Goal: Information Seeking & Learning: Learn about a topic

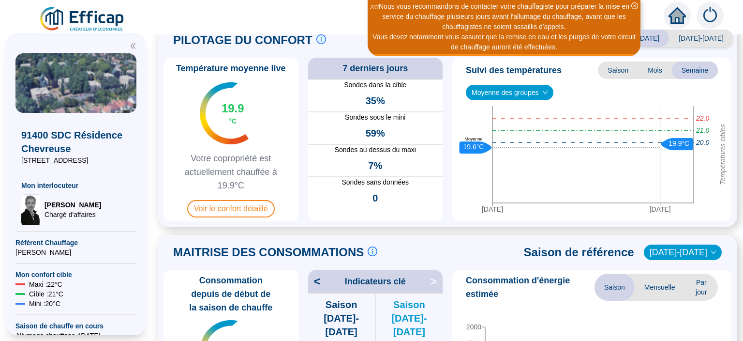
scroll to position [30, 0]
click at [249, 136] on img at bounding box center [224, 114] width 49 height 62
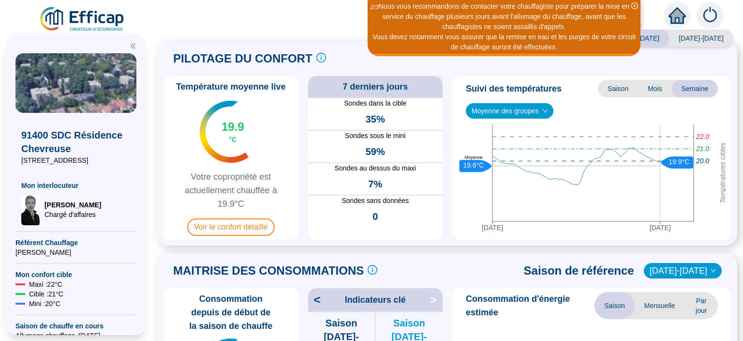
scroll to position [12, 0]
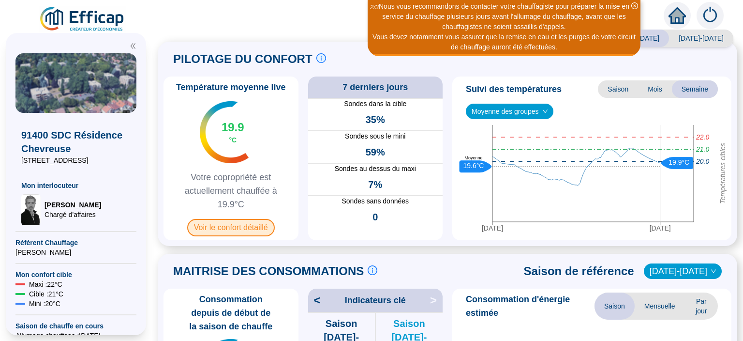
click at [230, 223] on span "Voir le confort détaillé" at bounding box center [231, 227] width 88 height 17
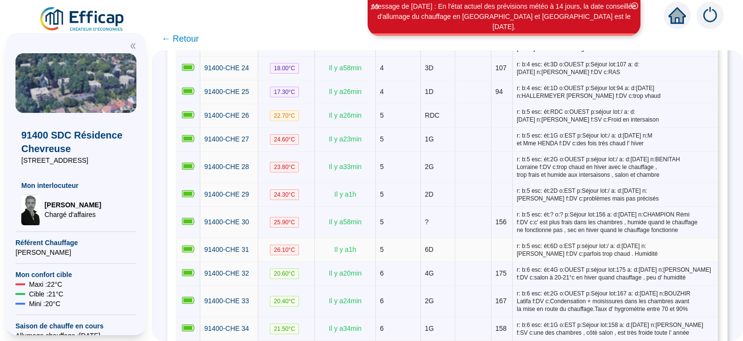
scroll to position [768, 0]
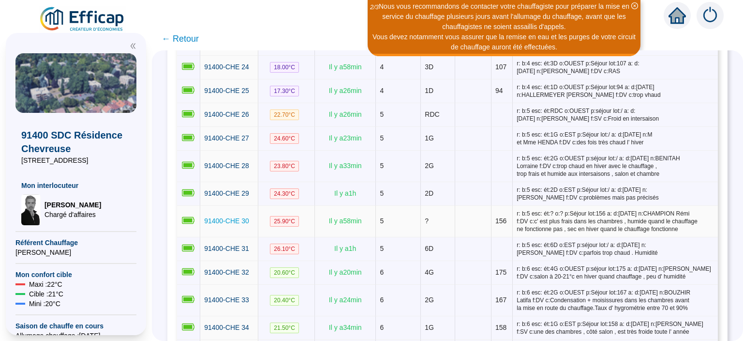
click at [241, 217] on span "91400-CHE 30" at bounding box center [226, 221] width 45 height 8
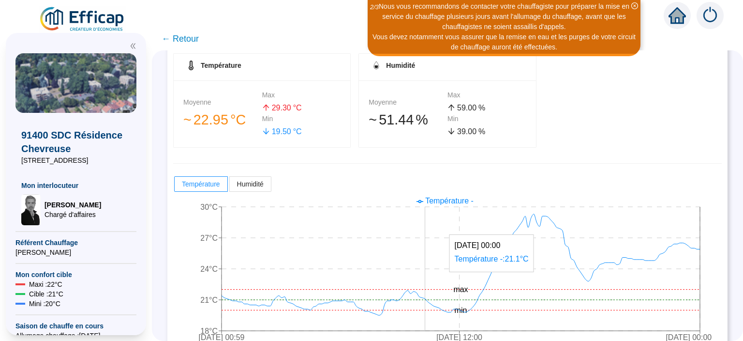
scroll to position [187, 0]
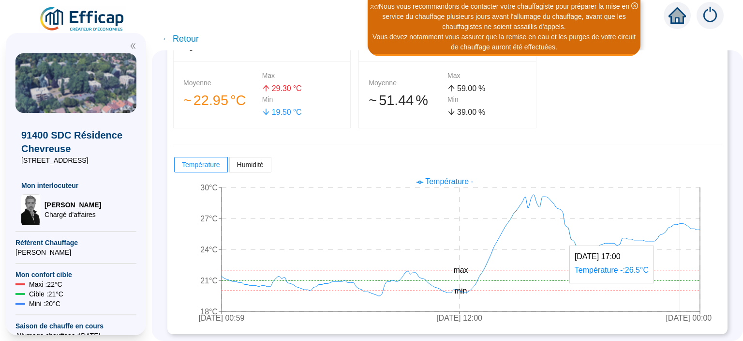
click at [680, 220] on icon "[DATE] 00:59 [DATE] 12:00 [DATE] 00:00 18°C 21°C 24°C 27°C 30°C min max" at bounding box center [447, 250] width 549 height 155
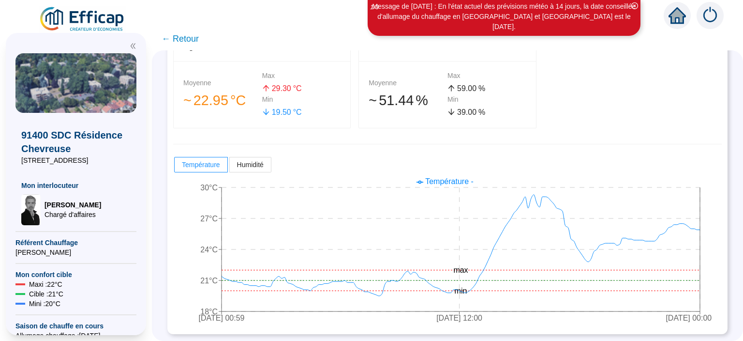
click at [539, 129] on div "Température Moyenne 󠁾~ 22 .95 °C Max 29 .30 °C Min 19 .50 °C Humidité Moyenne 󠁾…" at bounding box center [447, 181] width 549 height 294
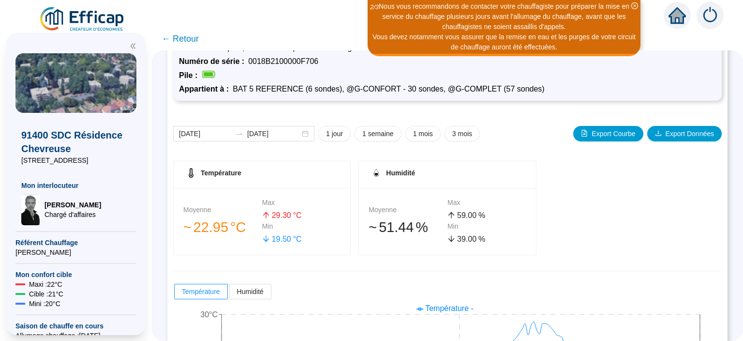
scroll to position [60, 0]
click at [206, 116] on div "[DATE] [DATE] 1 jour 1 semaine 1 mois 3 mois Export Courbe Export Données Tempé…" at bounding box center [447, 281] width 549 height 348
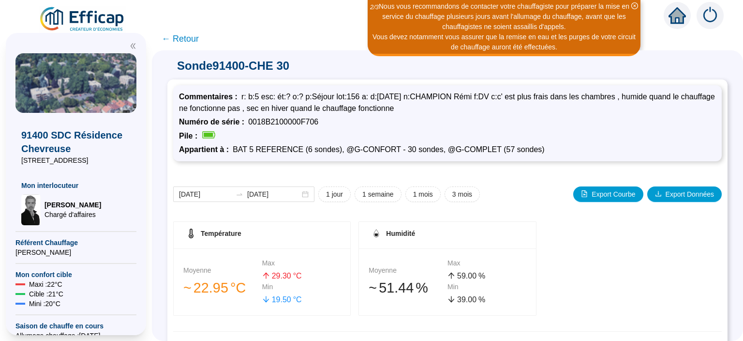
click at [537, 130] on div "Pile :" at bounding box center [447, 136] width 537 height 12
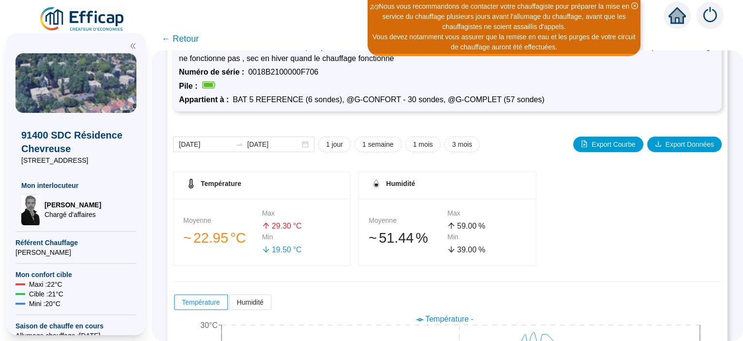
scroll to position [53, 0]
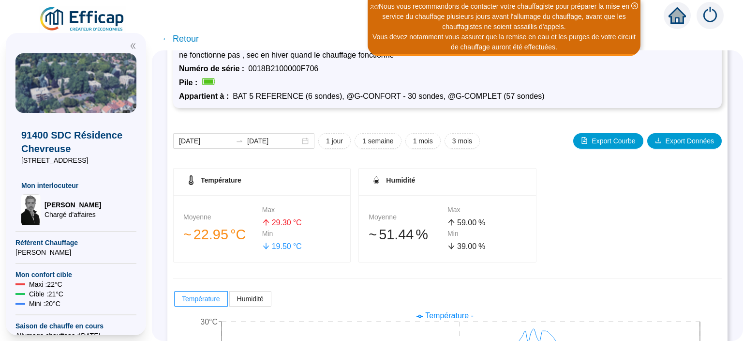
click at [188, 42] on span "← Retour" at bounding box center [180, 39] width 37 height 14
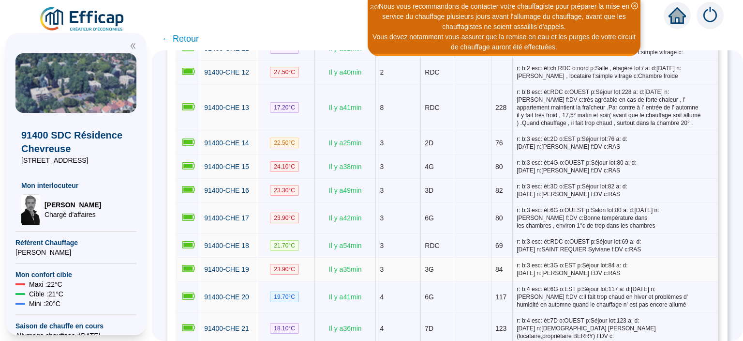
scroll to position [451, 0]
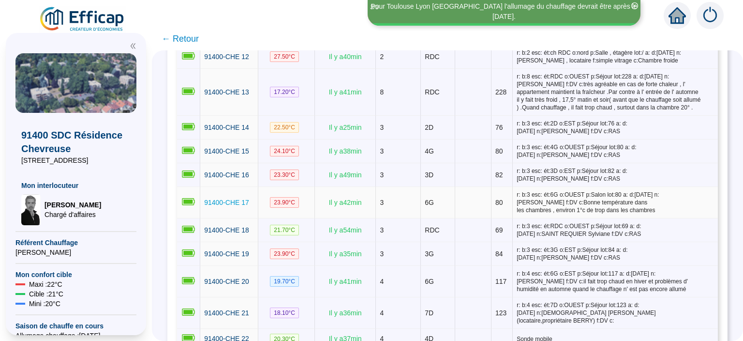
click at [232, 198] on span "91400-CHE 17" at bounding box center [226, 202] width 45 height 8
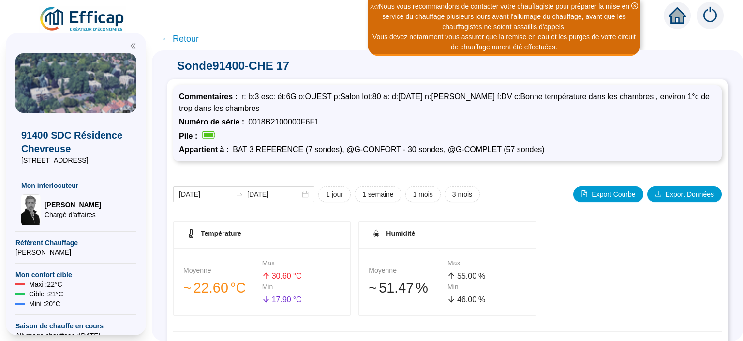
click at [189, 33] on span "← Retour" at bounding box center [180, 39] width 37 height 14
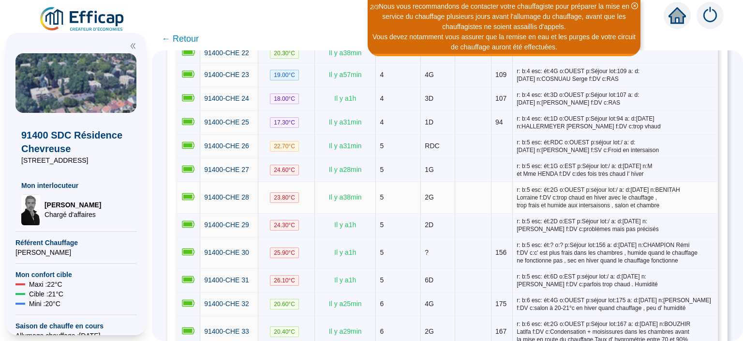
scroll to position [737, 0]
click at [222, 248] on span "91400-CHE 30" at bounding box center [226, 252] width 45 height 8
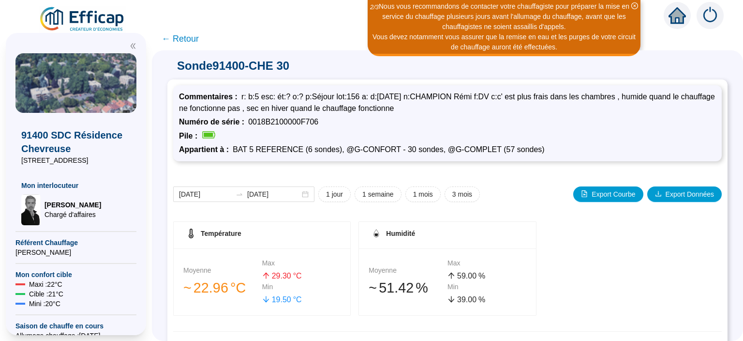
click at [448, 236] on div "Humidité" at bounding box center [447, 234] width 153 height 15
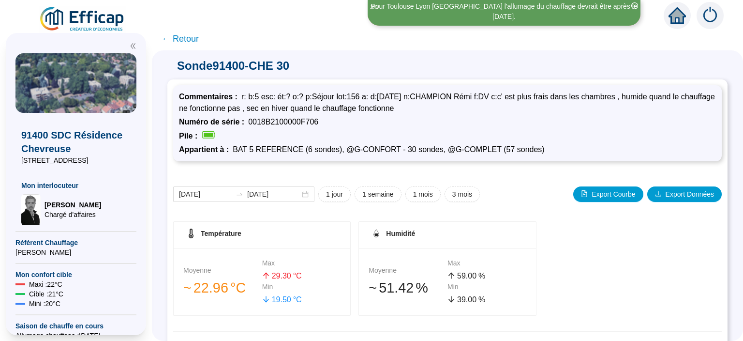
click at [193, 36] on span "← Retour" at bounding box center [180, 39] width 37 height 14
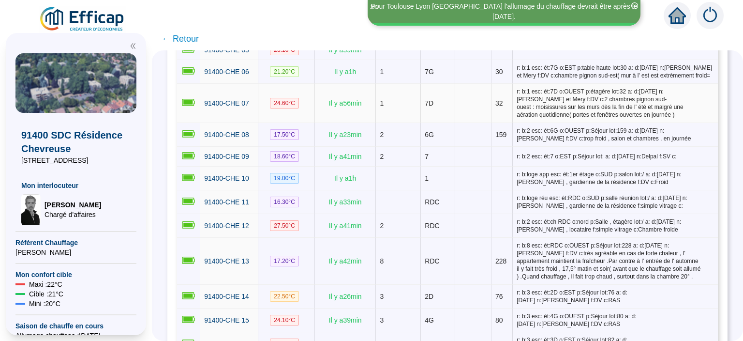
click at [216, 105] on td "91400-CHE 07" at bounding box center [229, 103] width 58 height 39
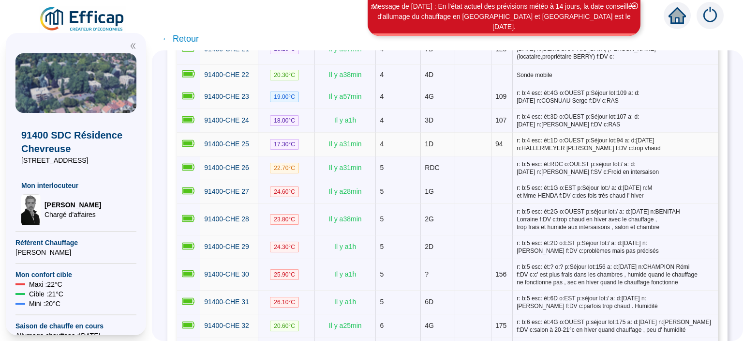
scroll to position [715, 0]
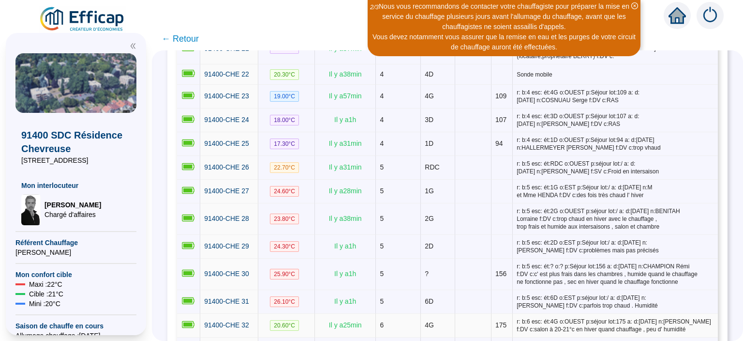
click at [315, 314] on td "Il y a 25 min" at bounding box center [345, 326] width 61 height 24
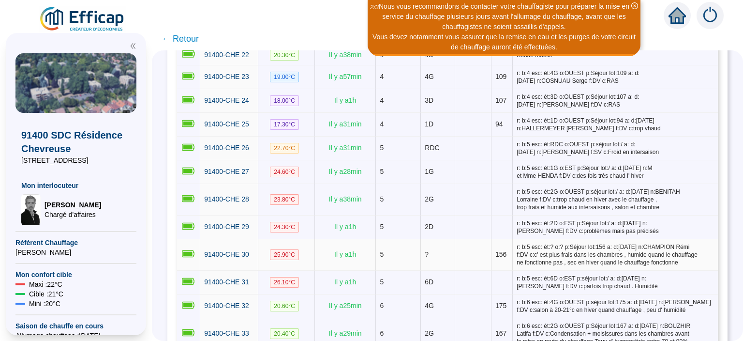
scroll to position [734, 0]
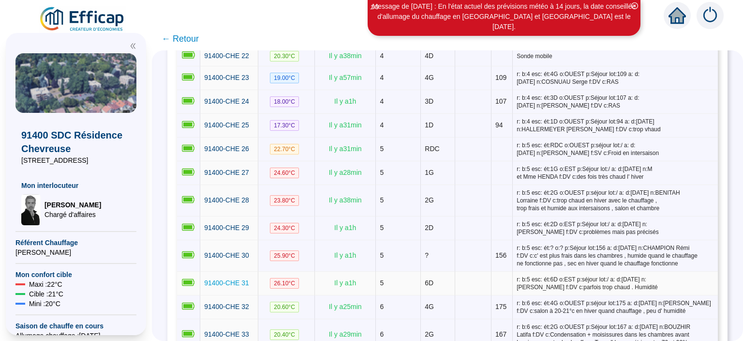
click at [226, 279] on span "91400-CHE 31" at bounding box center [226, 283] width 45 height 8
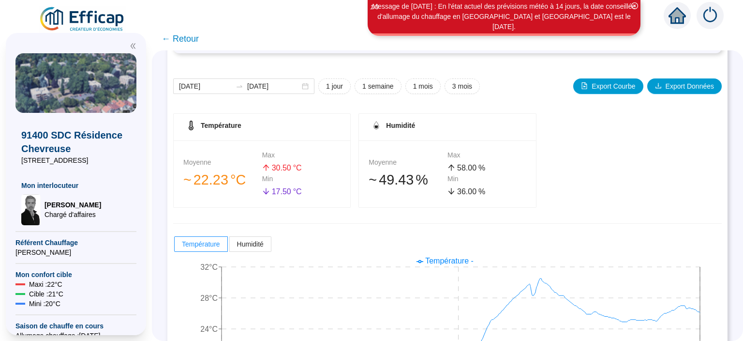
scroll to position [176, 0]
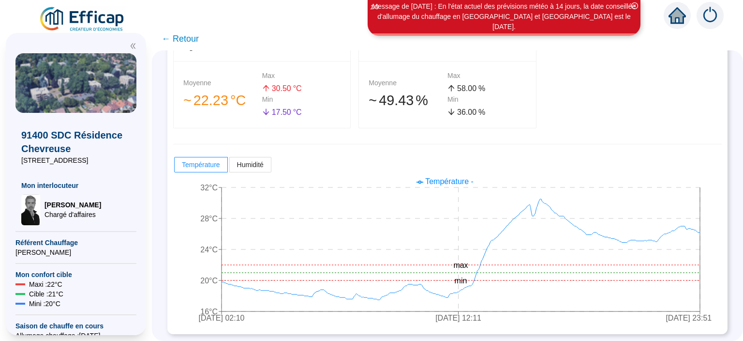
click at [354, 241] on icon "[DATE] 02:10 [DATE] 12:11 [DATE] 23:51 16°C 20°C 24°C 28°C 32°C min max" at bounding box center [447, 250] width 549 height 155
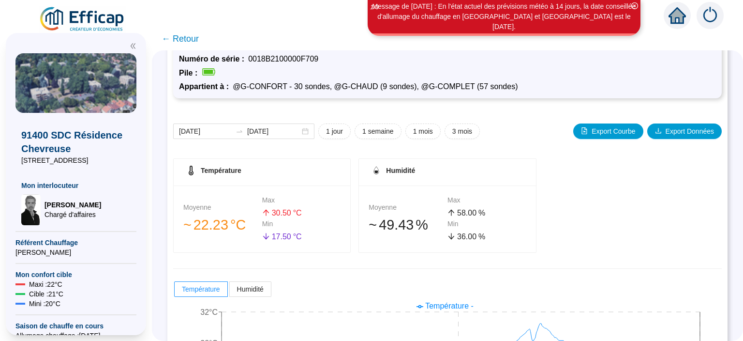
scroll to position [51, 0]
click at [354, 241] on div "Température Moyenne 󠁾~ 22 .23 °C Max 30 .50 °C Min 17 .50 °C Humidité Moyenne 󠁾…" at bounding box center [447, 206] width 549 height 94
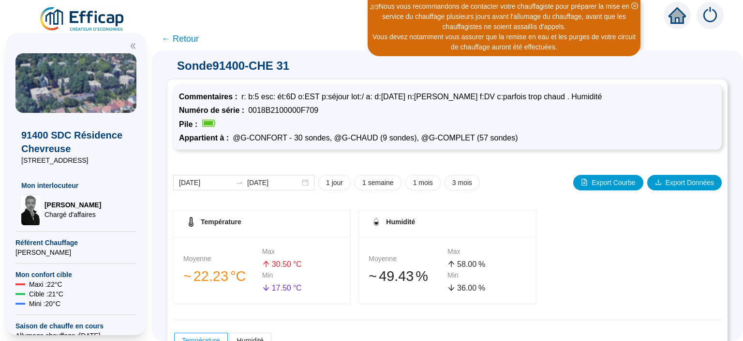
click at [182, 40] on span "← Retour" at bounding box center [180, 39] width 37 height 14
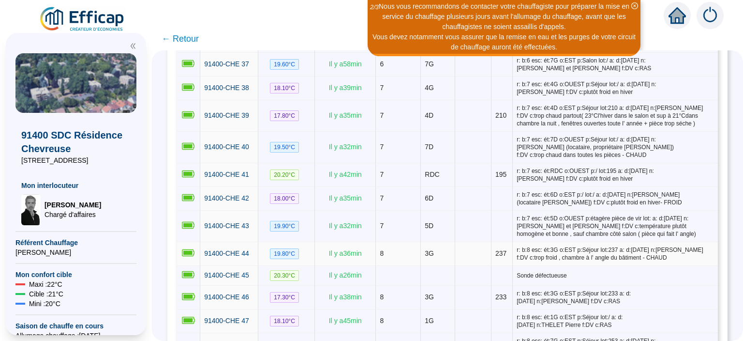
scroll to position [1126, 0]
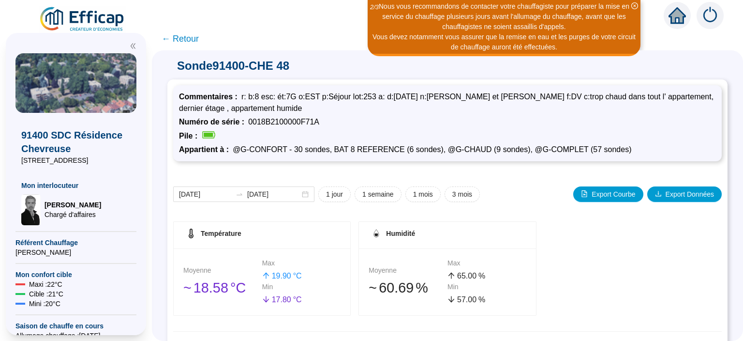
click at [182, 37] on span "← Retour" at bounding box center [180, 39] width 37 height 14
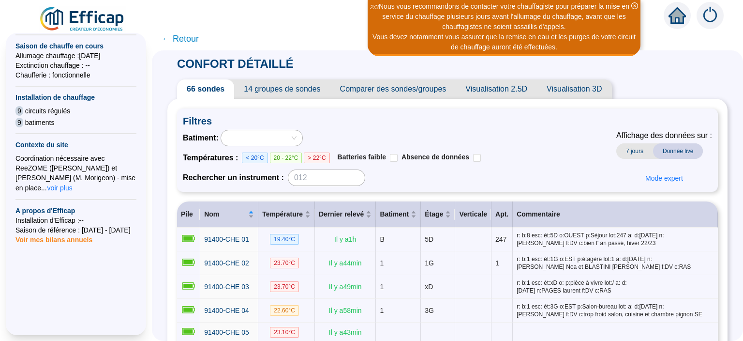
scroll to position [280, 0]
click at [73, 182] on span "voir plus" at bounding box center [59, 187] width 25 height 10
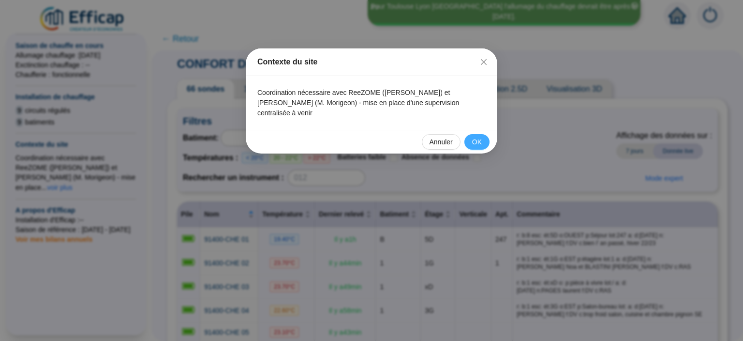
click at [478, 137] on span "OK" at bounding box center [477, 142] width 10 height 10
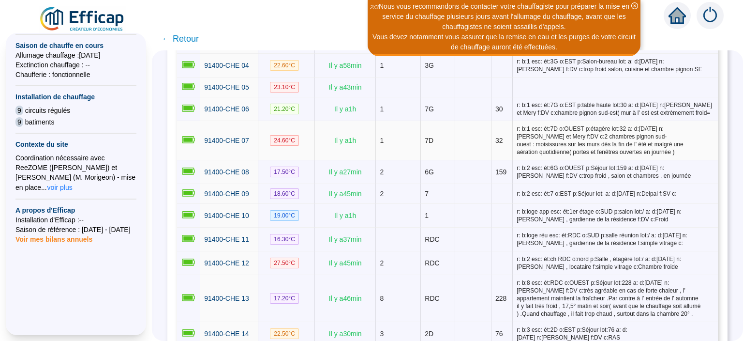
scroll to position [267, 0]
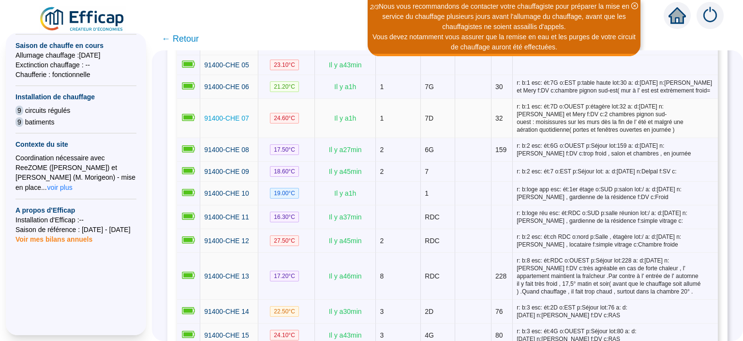
click at [225, 114] on span "91400-CHE 07" at bounding box center [226, 118] width 45 height 8
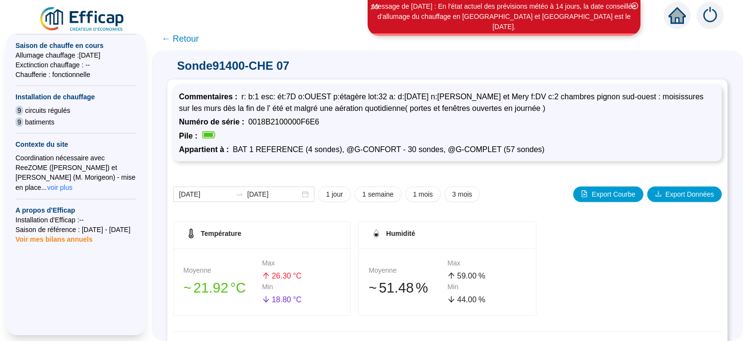
click at [188, 40] on span "← Retour" at bounding box center [180, 39] width 37 height 14
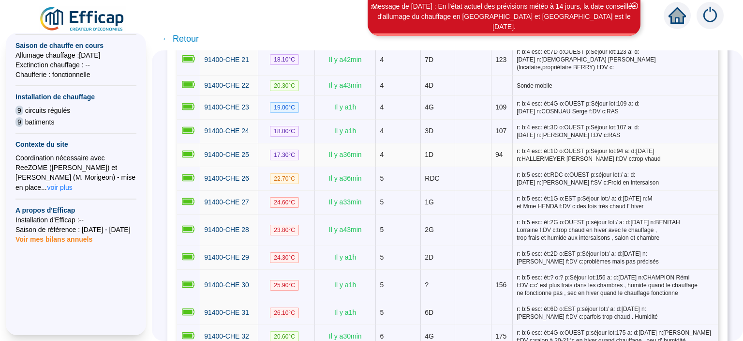
scroll to position [705, 0]
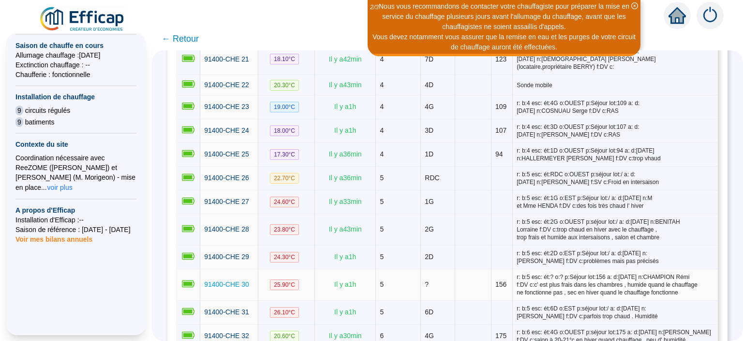
click at [229, 280] on span "91400-CHE 30" at bounding box center [226, 284] width 45 height 8
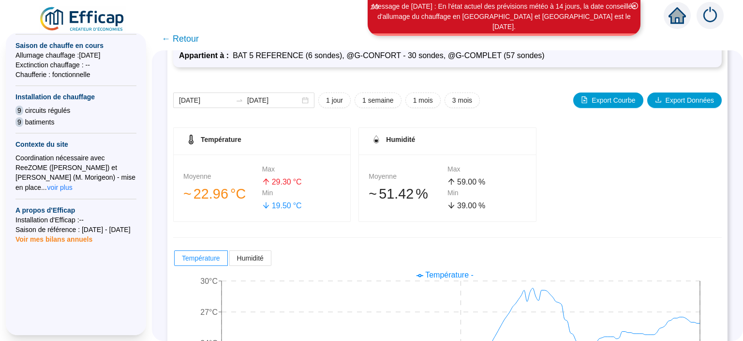
scroll to position [88, 0]
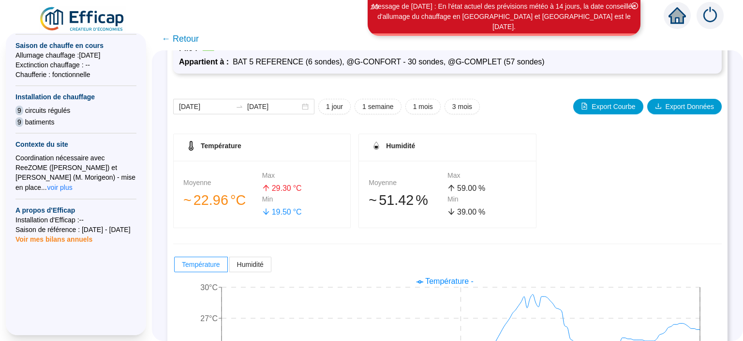
click at [363, 163] on div "Moyenne 󠁾~ 51 .42 % Max 59 .00 % Min 39 .00 %" at bounding box center [447, 194] width 177 height 67
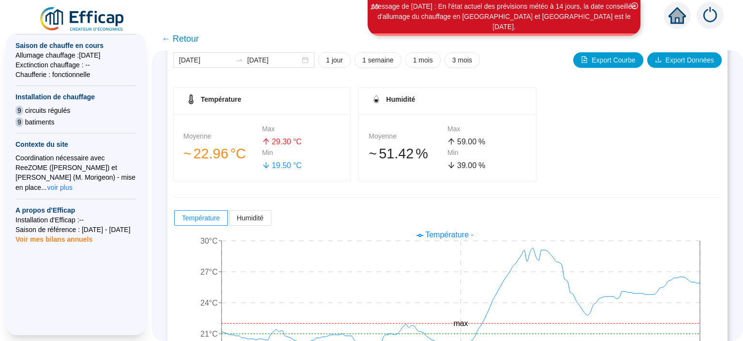
scroll to position [187, 0]
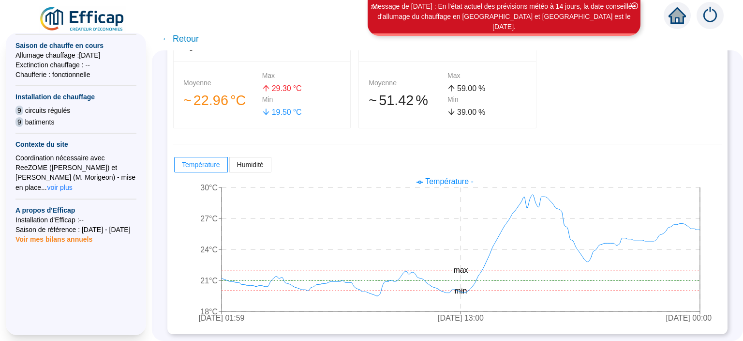
click at [373, 65] on div "Moyenne 󠁾~ 51 .42 % Max 59 .00 % Min 39 .00 %" at bounding box center [447, 94] width 177 height 67
